Goal: Information Seeking & Learning: Learn about a topic

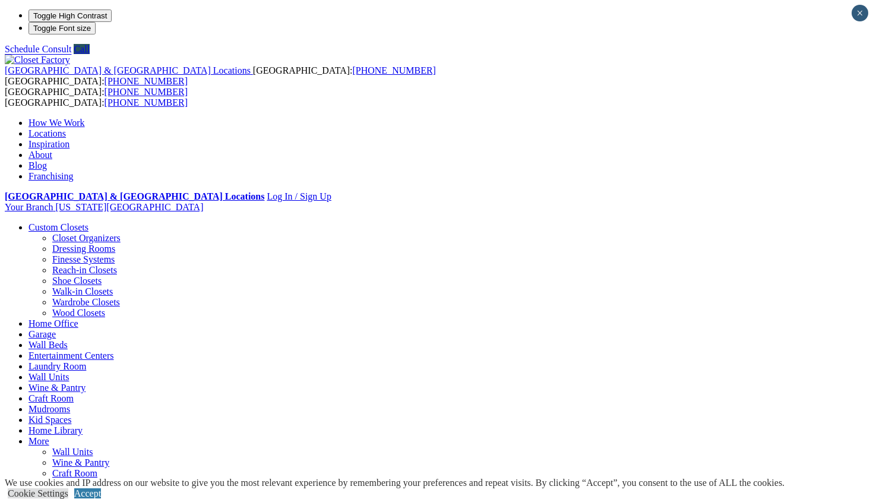
click at [114, 351] on link "Entertainment Centers" at bounding box center [72, 356] width 86 height 10
click at [69, 372] on link "Wall Units" at bounding box center [49, 377] width 40 height 10
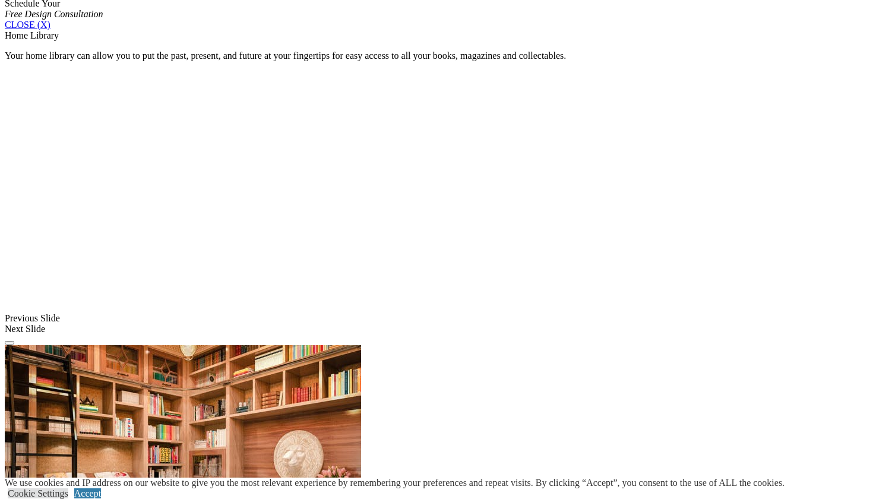
scroll to position [812, 0]
